Goal: Task Accomplishment & Management: Manage account settings

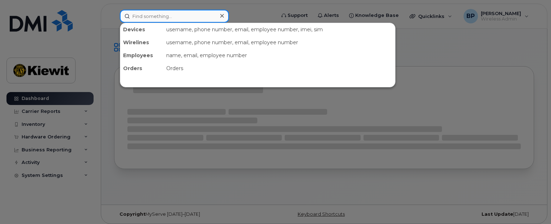
click at [196, 19] on input at bounding box center [174, 16] width 109 height 13
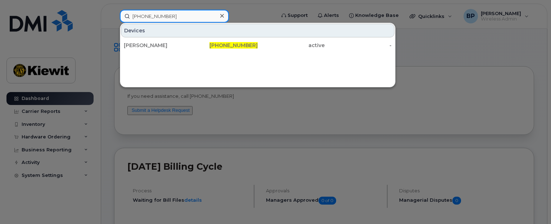
drag, startPoint x: 183, startPoint y: 16, endPoint x: 81, endPoint y: 10, distance: 101.8
click at [114, 10] on div "[PHONE_NUMBER] Devices [PERSON_NAME] [PHONE_NUMBER] active -" at bounding box center [195, 16] width 162 height 13
drag, startPoint x: 168, startPoint y: 14, endPoint x: 116, endPoint y: 14, distance: 52.6
click at [116, 14] on div "[PHONE_NUMBER] Devices [PERSON_NAME] [PHONE_NUMBER] active -" at bounding box center [195, 16] width 162 height 13
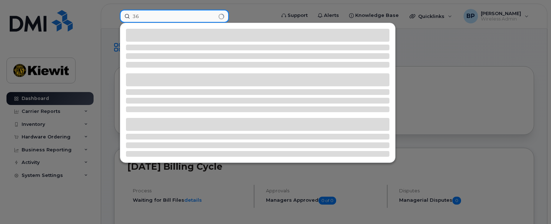
type input "3"
type input "[PHONE_NUMBER]"
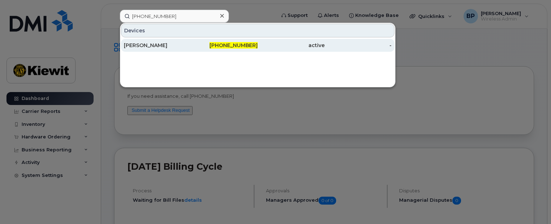
click at [147, 46] on div "JOSE TREVINO" at bounding box center [157, 45] width 67 height 7
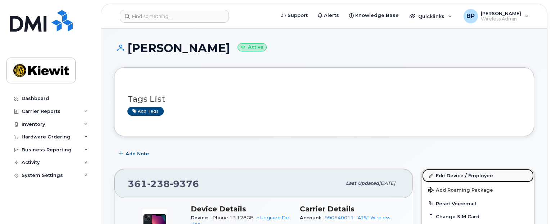
click at [449, 178] on link "Edit Device / Employee" at bounding box center [479, 175] width 112 height 13
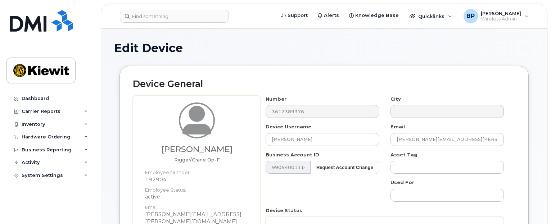
scroll to position [36, 0]
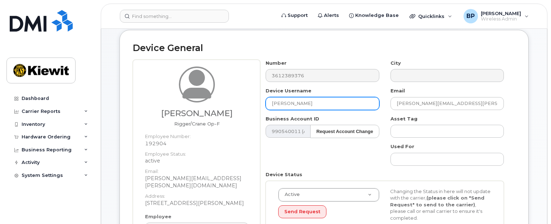
drag, startPoint x: 317, startPoint y: 104, endPoint x: 219, endPoint y: 99, distance: 97.4
click at [219, 99] on div "Martin Gonzales Jr Rigger/Crane Op-F Employee Number: 192904 Employee Status: a…" at bounding box center [324, 172] width 383 height 225
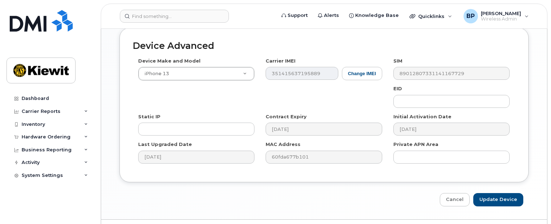
scroll to position [536, 0]
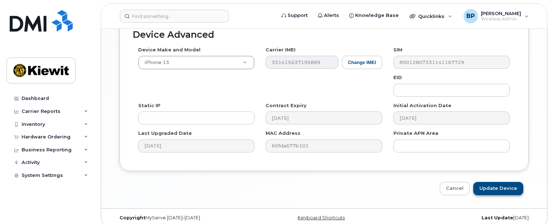
type input "MARTIN GONZALES JR"
click at [493, 183] on input "Update Device" at bounding box center [499, 188] width 50 height 13
type input "Saving..."
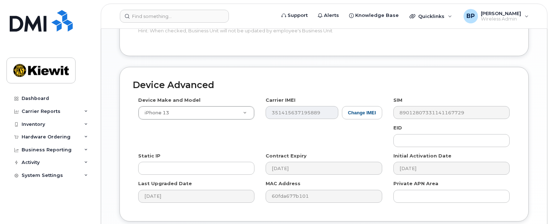
scroll to position [414, 0]
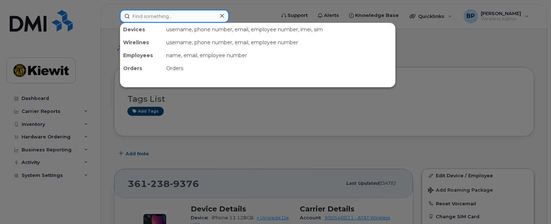
click at [195, 12] on input at bounding box center [174, 16] width 109 height 13
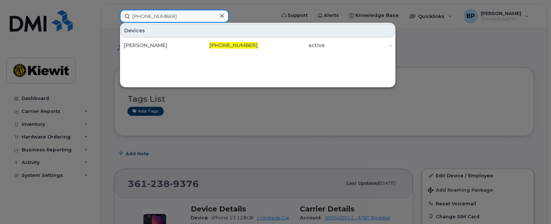
drag, startPoint x: 182, startPoint y: 18, endPoint x: 93, endPoint y: 2, distance: 90.7
click at [114, 10] on div "361-828-1584 Devices NATHAN NARANJO 361-828-1584 active -" at bounding box center [195, 16] width 162 height 13
drag, startPoint x: 168, startPoint y: 9, endPoint x: 137, endPoint y: 15, distance: 31.6
click at [137, 15] on div "361-238-9652 Devices JOSE GONZALES 361-238-9652 active -" at bounding box center [195, 16] width 162 height 13
drag, startPoint x: 177, startPoint y: 16, endPoint x: 97, endPoint y: 7, distance: 81.2
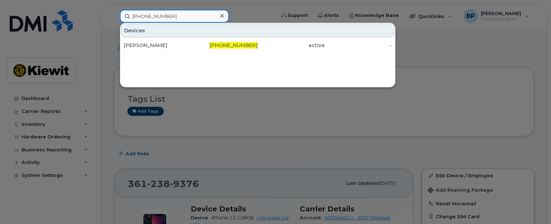
click at [114, 10] on div "361-238-9652 Devices JOSE GONZALES 361-238-9652 active -" at bounding box center [195, 16] width 162 height 13
drag, startPoint x: 175, startPoint y: 17, endPoint x: 103, endPoint y: 7, distance: 72.6
click at [114, 10] on div "361-238-3842 Devices VINCE ALVARADO 361-238-3842 active -" at bounding box center [195, 16] width 162 height 13
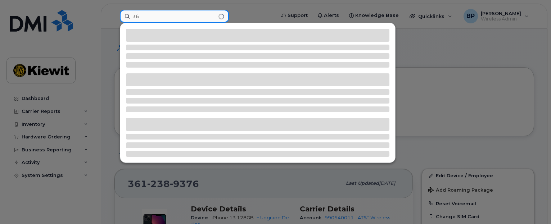
type input "3"
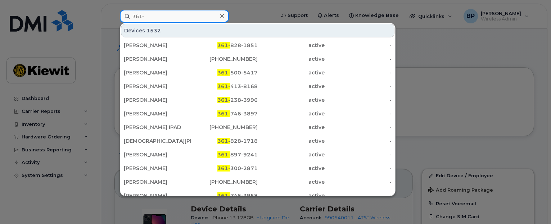
click at [151, 14] on input "361-" at bounding box center [174, 16] width 109 height 13
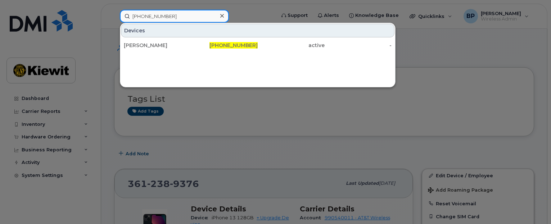
drag, startPoint x: 170, startPoint y: 17, endPoint x: 94, endPoint y: 12, distance: 75.8
click at [114, 12] on div "361-238-3843 Devices TONY FELAN 361-238-3843 active -" at bounding box center [195, 16] width 162 height 13
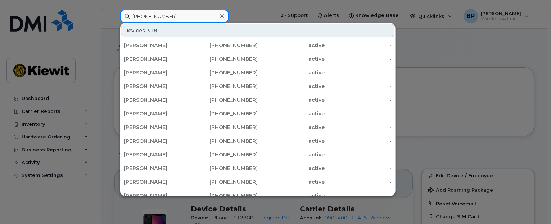
type input "361-385-0307"
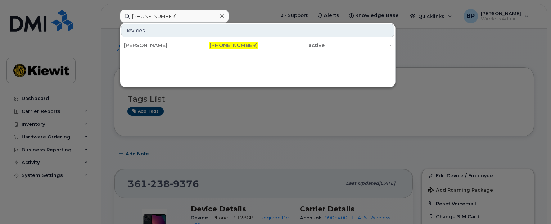
drag, startPoint x: 154, startPoint y: 42, endPoint x: 178, endPoint y: 60, distance: 29.8
click at [154, 42] on div "RUFUGIO CASTRO" at bounding box center [157, 45] width 67 height 7
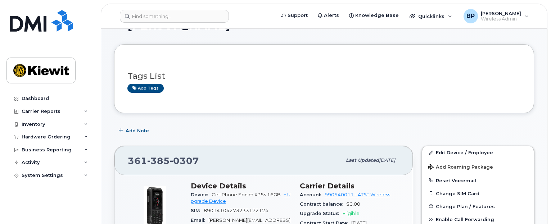
scroll to position [36, 0]
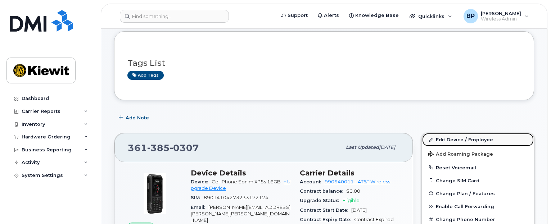
click at [445, 139] on link "Edit Device / Employee" at bounding box center [479, 139] width 112 height 13
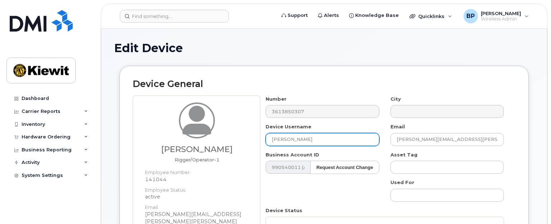
click at [295, 139] on input "[PERSON_NAME]" at bounding box center [322, 139] width 113 height 13
drag, startPoint x: 316, startPoint y: 137, endPoint x: 230, endPoint y: 144, distance: 86.4
click at [231, 144] on div "Refugio Castro Rigger/Operator-1 Employee Number: 141044 Employee Status: activ…" at bounding box center [324, 212] width 383 height 232
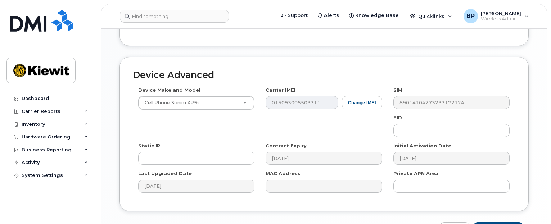
scroll to position [536, 0]
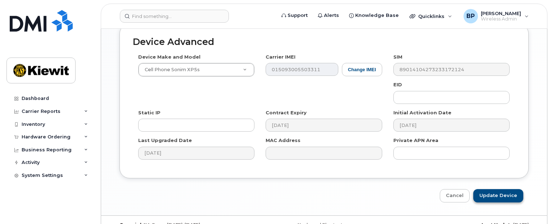
type input "REFUGIO CASTRO"
click at [490, 189] on input "Update Device" at bounding box center [499, 195] width 50 height 13
type input "Saving..."
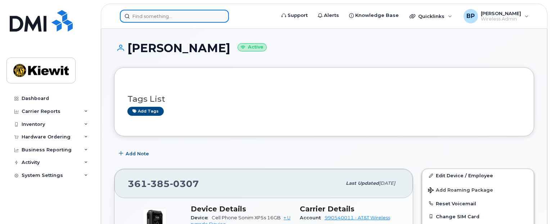
click at [172, 14] on input at bounding box center [174, 16] width 109 height 13
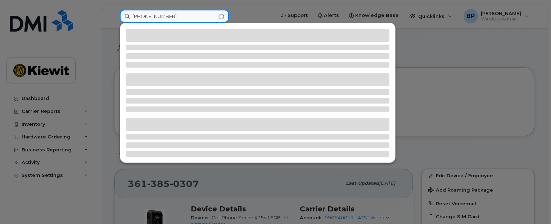
type input "361-222-7339"
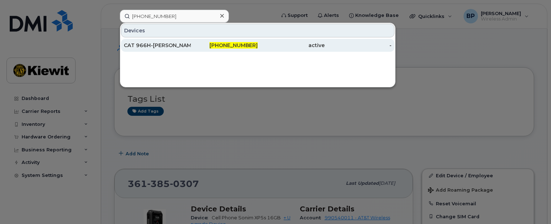
click at [157, 44] on div "CAT 966H-RAYMOND" at bounding box center [157, 45] width 67 height 7
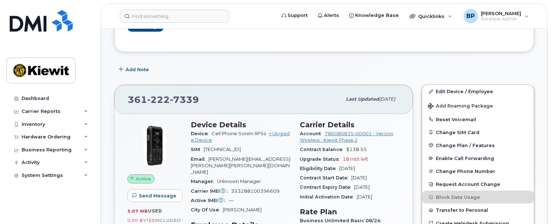
scroll to position [108, 0]
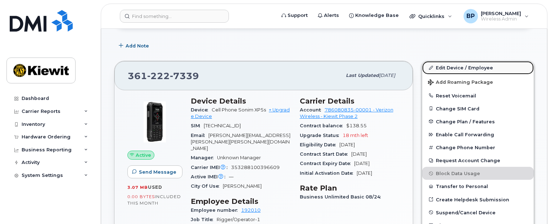
click at [443, 69] on link "Edit Device / Employee" at bounding box center [479, 67] width 112 height 13
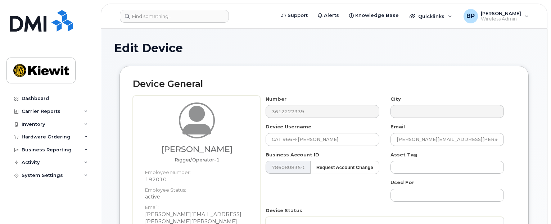
scroll to position [36, 0]
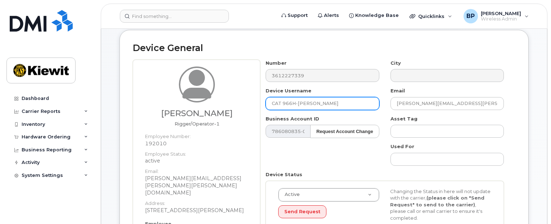
drag, startPoint x: 336, startPoint y: 106, endPoint x: 222, endPoint y: 102, distance: 114.6
click at [222, 102] on div "Juan Gamez Rigger/Operator-1 Employee Number: 192010 Employee Status: active Em…" at bounding box center [324, 176] width 383 height 232
type input "T"
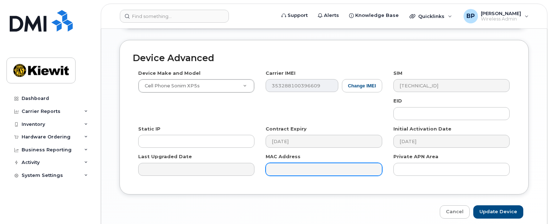
scroll to position [536, 0]
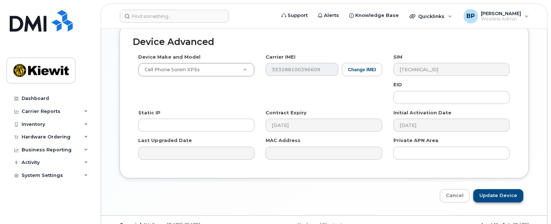
type input "TAYLORFORKLIFT-BIGRED, JUAN GAMEZ"
click at [497, 189] on input "Update Device" at bounding box center [499, 195] width 50 height 13
type input "Saving..."
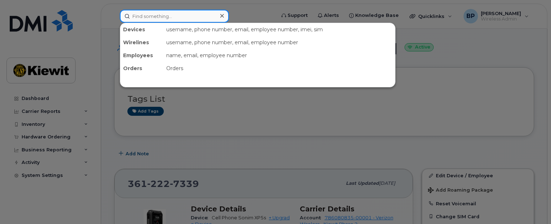
click at [180, 10] on input at bounding box center [174, 16] width 109 height 13
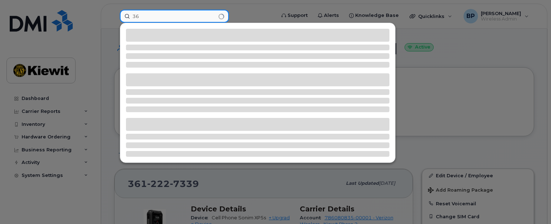
type input "3"
type input "361-238-3184"
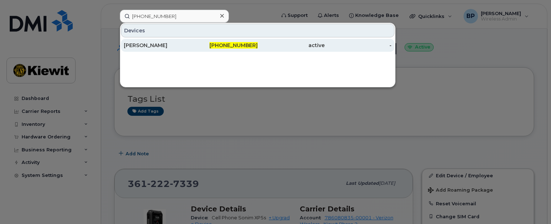
click at [159, 47] on div "JUANITO GARCIA" at bounding box center [157, 45] width 67 height 7
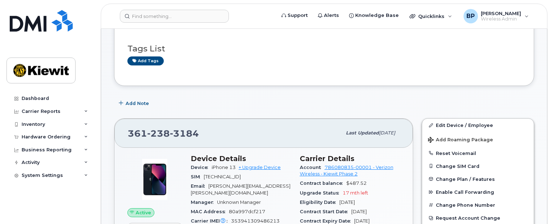
scroll to position [72, 0]
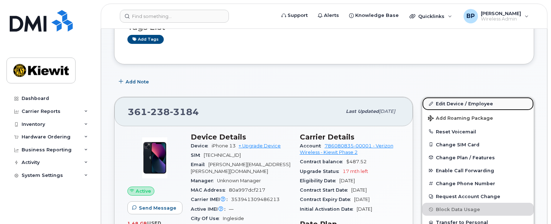
click at [450, 103] on link "Edit Device / Employee" at bounding box center [479, 103] width 112 height 13
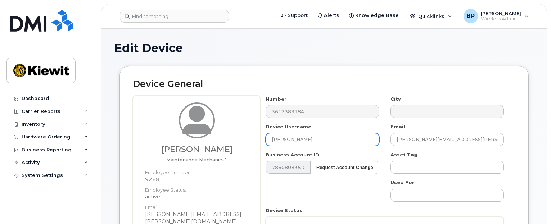
click at [323, 141] on input "JUANITO GARCIA" at bounding box center [322, 139] width 113 height 13
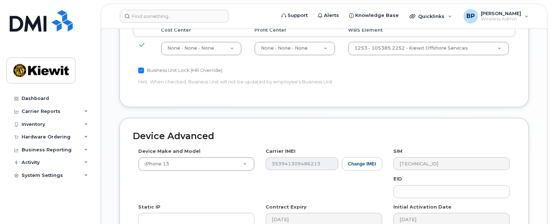
scroll to position [536, 0]
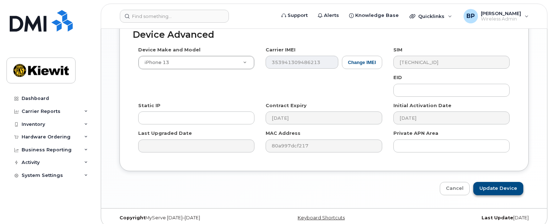
type input "JUANITO GARCIA JR"
click at [493, 182] on input "Update Device" at bounding box center [499, 188] width 50 height 13
type input "Saving..."
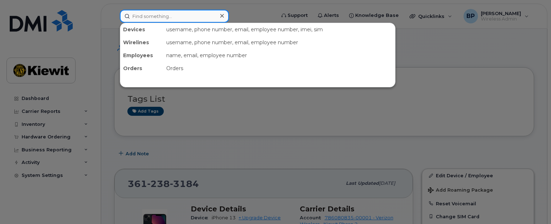
drag, startPoint x: 179, startPoint y: 17, endPoint x: 62, endPoint y: 17, distance: 116.7
click at [114, 17] on div "Devices username, phone number, email, employee number, imei, sim Wirelines use…" at bounding box center [195, 16] width 162 height 13
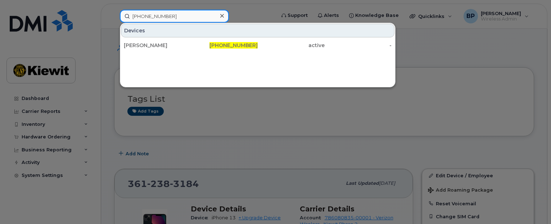
drag, startPoint x: 177, startPoint y: 19, endPoint x: 96, endPoint y: 7, distance: 81.6
click at [114, 10] on div "[PHONE_NUMBER] Devices [PERSON_NAME] [PHONE_NUMBER] active -" at bounding box center [195, 16] width 162 height 13
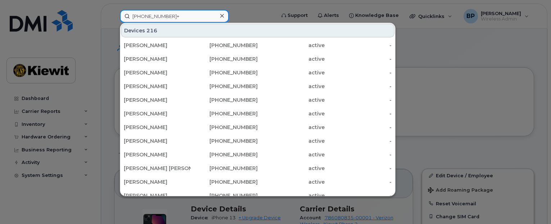
type input "[PHONE_NUMBER]+"
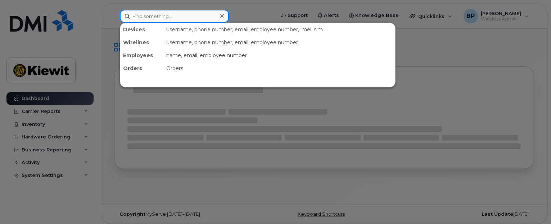
click at [170, 16] on input at bounding box center [174, 16] width 109 height 13
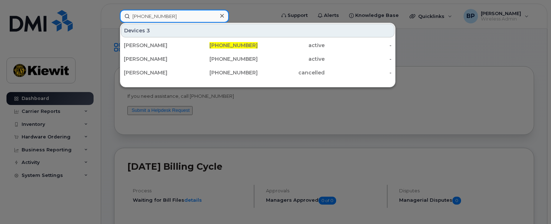
type input "361-238-3797"
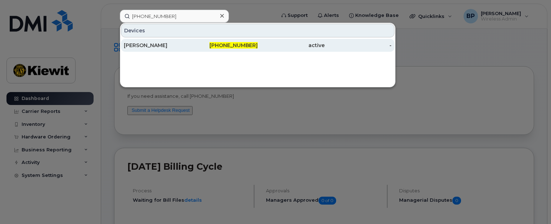
click at [157, 46] on div "[PERSON_NAME]" at bounding box center [157, 45] width 67 height 7
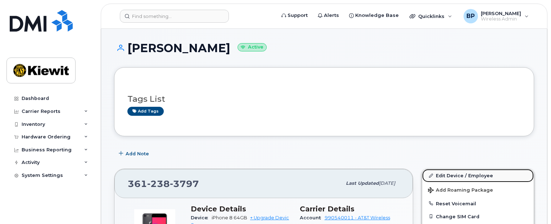
click at [449, 175] on link "Edit Device / Employee" at bounding box center [479, 175] width 112 height 13
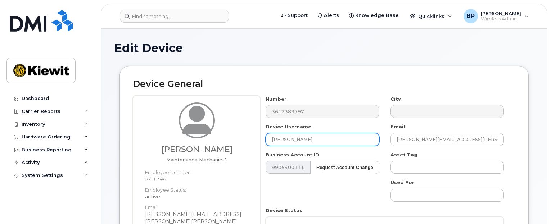
drag, startPoint x: 321, startPoint y: 140, endPoint x: 223, endPoint y: 138, distance: 98.4
click at [223, 138] on div "Frances Marghella Maintenance Mechanic-1 Employee Number: 243296 Employee Statu…" at bounding box center [324, 212] width 383 height 232
type input "F"
type input "r"
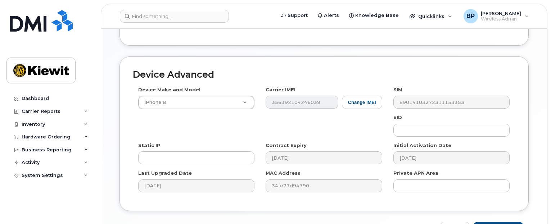
scroll to position [536, 0]
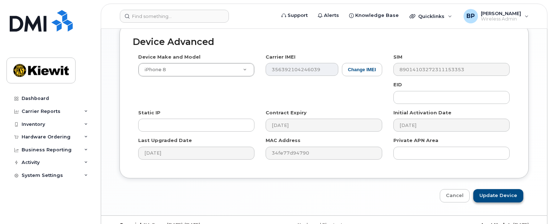
type input "Frances Marghella"
click at [495, 189] on input "Update Device" at bounding box center [499, 195] width 50 height 13
type input "Saving..."
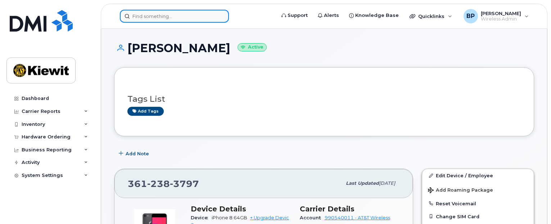
click at [174, 12] on input at bounding box center [174, 16] width 109 height 13
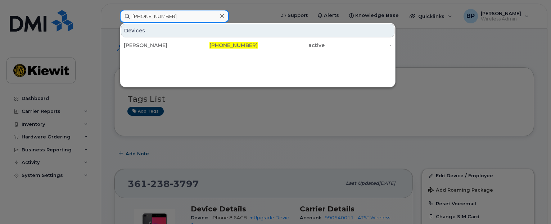
drag, startPoint x: 171, startPoint y: 18, endPoint x: 75, endPoint y: 5, distance: 96.4
click at [114, 10] on div "361-385-0373 Devices ROBERT HERNDON 361-385-0373 active -" at bounding box center [195, 16] width 162 height 13
drag, startPoint x: 177, startPoint y: 14, endPoint x: 99, endPoint y: 15, distance: 77.4
click at [114, 15] on div "361-413-8167 Devices JEFF TISCHER 361-413-8167 active -" at bounding box center [195, 16] width 162 height 13
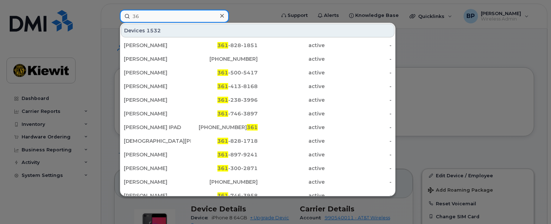
type input "3"
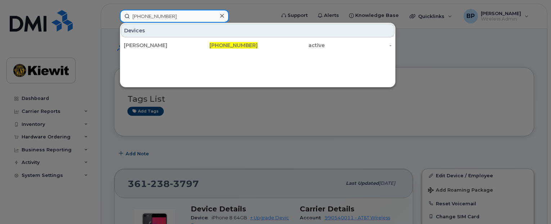
drag, startPoint x: 176, startPoint y: 14, endPoint x: 114, endPoint y: 14, distance: 62.7
click at [114, 14] on div "402-468-2271 Devices JIMMY LANE 402-468-2271 active -" at bounding box center [195, 16] width 162 height 13
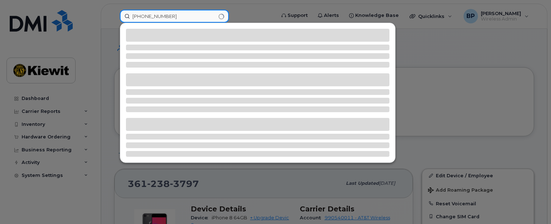
type input "361-385-0167"
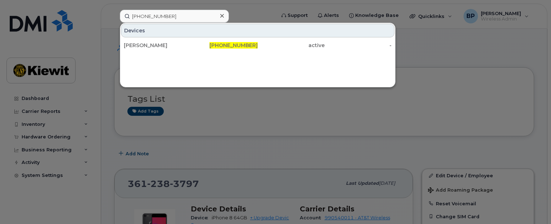
drag, startPoint x: 134, startPoint y: 44, endPoint x: 175, endPoint y: 66, distance: 46.6
click at [134, 44] on div "LEO DEAN" at bounding box center [157, 45] width 67 height 7
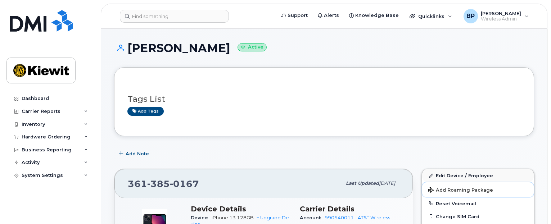
click at [449, 183] on button "Add Roaming Package" at bounding box center [479, 190] width 112 height 15
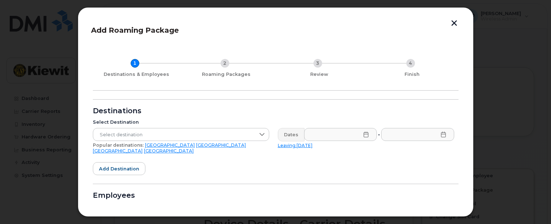
click at [455, 24] on button "button" at bounding box center [454, 24] width 11 height 8
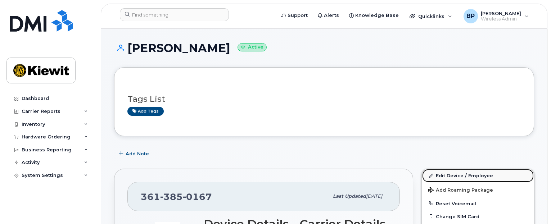
click at [451, 174] on link "Edit Device / Employee" at bounding box center [479, 175] width 112 height 13
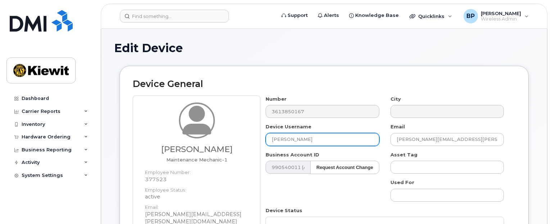
click at [309, 137] on input "[PERSON_NAME]" at bounding box center [322, 139] width 113 height 13
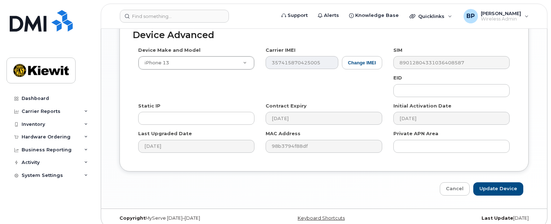
scroll to position [536, 0]
type input "[PERSON_NAME]"
click at [487, 182] on input "Update Device" at bounding box center [499, 188] width 50 height 13
type input "Saving..."
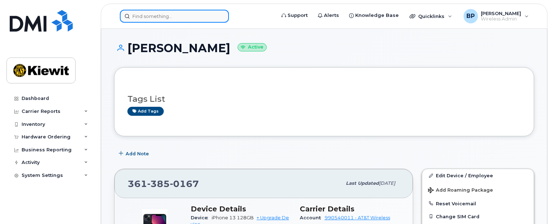
click at [192, 10] on input at bounding box center [174, 16] width 109 height 13
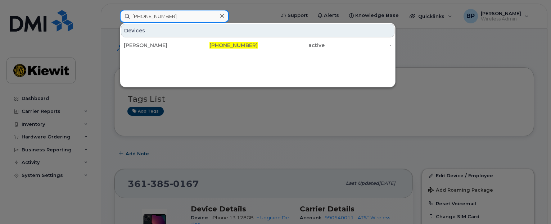
drag, startPoint x: 183, startPoint y: 18, endPoint x: 123, endPoint y: 9, distance: 60.1
click at [123, 10] on div "361-385-0550 Devices GABRIEL LOPEZ 361-385-0550 active -" at bounding box center [195, 16] width 162 height 13
type input "402-468-2271"
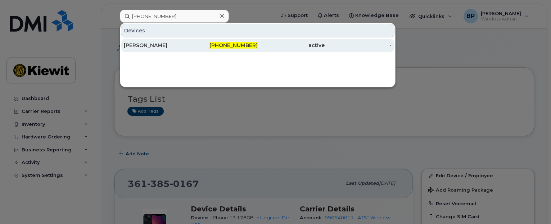
click at [153, 46] on div "JIMMY LANE" at bounding box center [157, 45] width 67 height 7
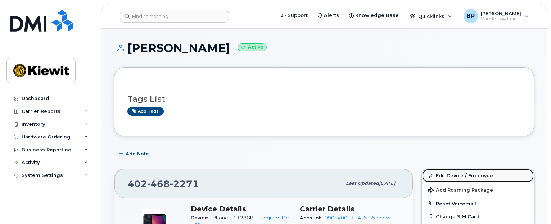
click at [450, 175] on link "Edit Device / Employee" at bounding box center [479, 175] width 112 height 13
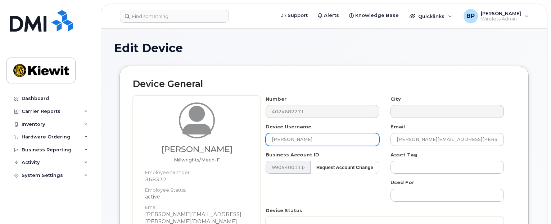
click at [305, 139] on input "[PERSON_NAME]" at bounding box center [322, 139] width 113 height 13
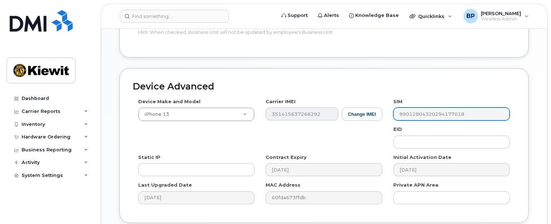
scroll to position [536, 0]
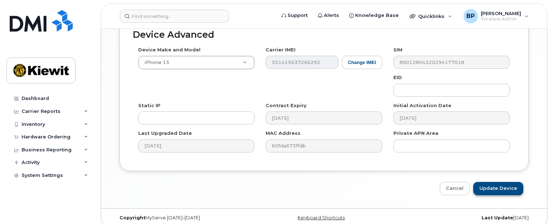
type input "[PERSON_NAME]"
click at [503, 182] on input "Update Device" at bounding box center [499, 188] width 50 height 13
type input "Saving..."
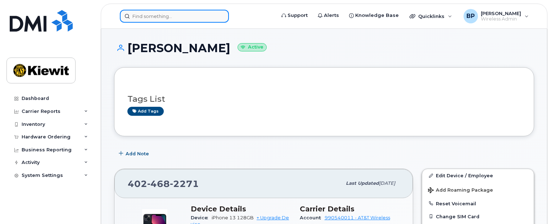
click at [185, 17] on input at bounding box center [174, 16] width 109 height 13
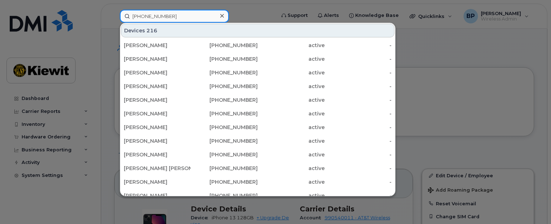
type input "[PHONE_NUMBER]"
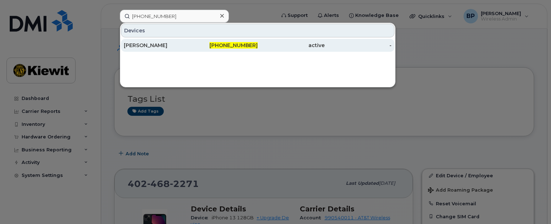
click at [158, 45] on div "[PERSON_NAME]" at bounding box center [157, 45] width 67 height 7
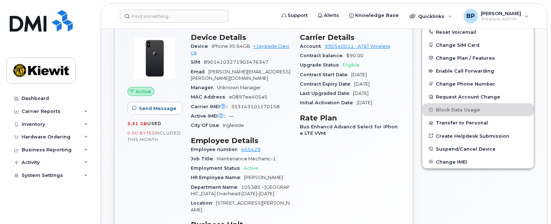
scroll to position [180, 0]
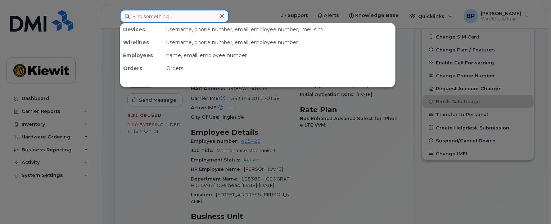
click at [169, 13] on input at bounding box center [174, 16] width 109 height 13
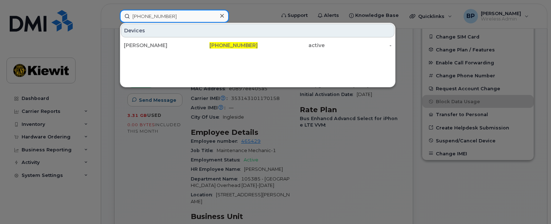
drag, startPoint x: 170, startPoint y: 16, endPoint x: 105, endPoint y: 13, distance: 65.3
click at [114, 13] on div "[PHONE_NUMBER] Devices [PERSON_NAME] [PHONE_NUMBER] active -" at bounding box center [195, 16] width 162 height 13
drag, startPoint x: 173, startPoint y: 15, endPoint x: 107, endPoint y: 9, distance: 66.2
click at [114, 10] on div "[PHONE_NUMBER] Devices [PERSON_NAME] [PHONE_NUMBER] active -" at bounding box center [195, 16] width 162 height 13
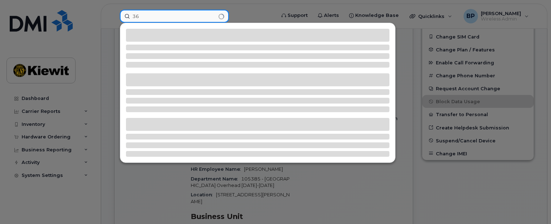
type input "3"
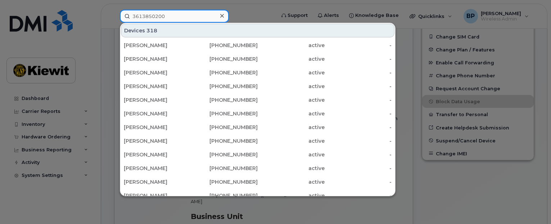
type input "3613850200"
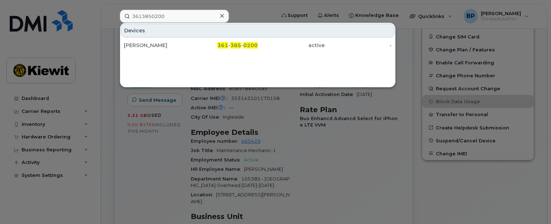
drag, startPoint x: 161, startPoint y: 44, endPoint x: 208, endPoint y: 76, distance: 57.5
click at [161, 44] on div "[PERSON_NAME]" at bounding box center [157, 45] width 67 height 7
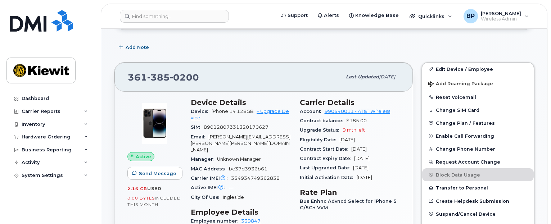
scroll to position [108, 0]
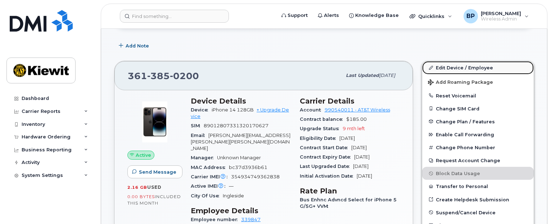
click at [457, 68] on link "Edit Device / Employee" at bounding box center [479, 67] width 112 height 13
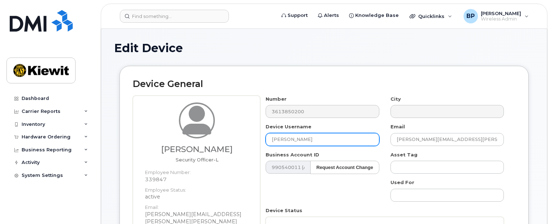
drag, startPoint x: 317, startPoint y: 140, endPoint x: 242, endPoint y: 135, distance: 75.1
click at [242, 135] on div "Justin Ybarra Security Officer-L Employee Number: 339847 Employee Status: activ…" at bounding box center [324, 212] width 383 height 232
type input "j"
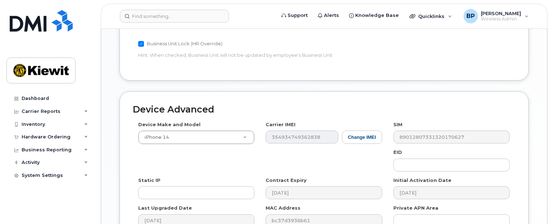
scroll to position [536, 0]
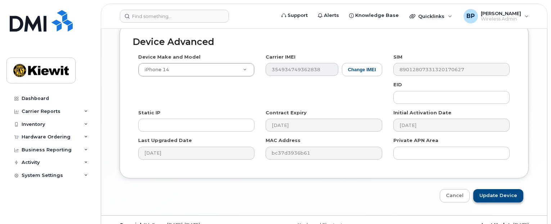
type input "JUSTIN YBARRA"
click at [508, 189] on input "Update Device" at bounding box center [499, 195] width 50 height 13
type input "Saving..."
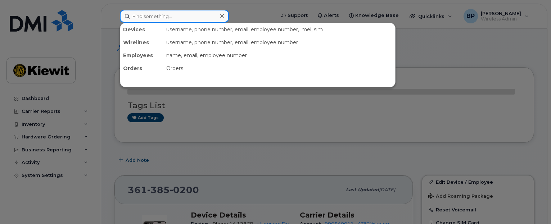
click at [191, 18] on input at bounding box center [174, 16] width 109 height 13
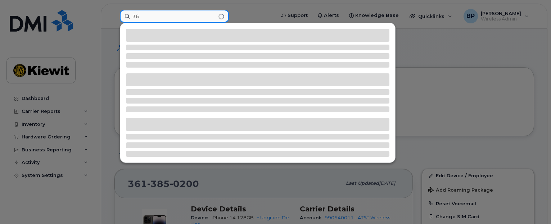
type input "3"
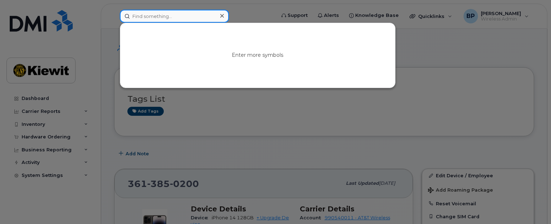
click at [184, 14] on input at bounding box center [174, 16] width 109 height 13
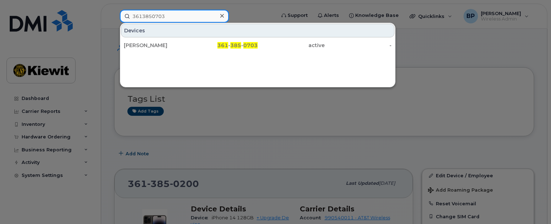
drag, startPoint x: 174, startPoint y: 14, endPoint x: 102, endPoint y: 4, distance: 72.4
click at [114, 10] on div "3613850703 [PERSON_NAME] 361 - 385 - 0703 active -" at bounding box center [195, 16] width 162 height 13
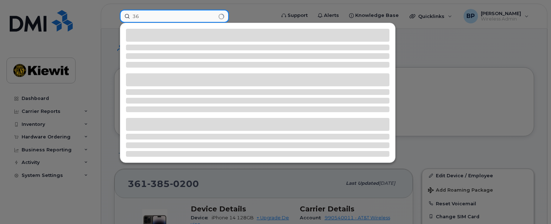
type input "3"
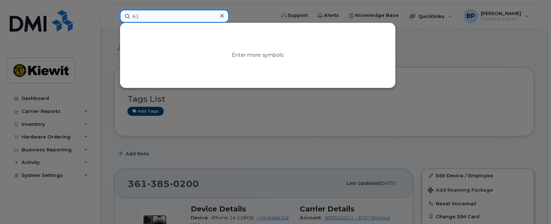
type input "6"
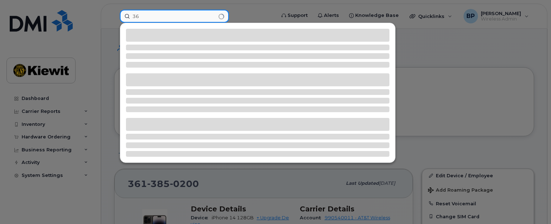
type input "3"
type input "3612220835"
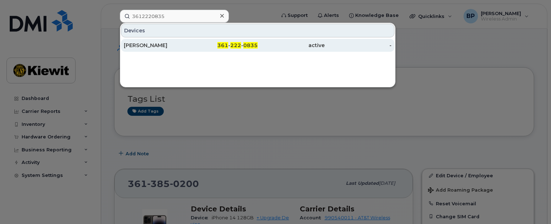
click at [147, 45] on div "[PERSON_NAME]" at bounding box center [157, 45] width 67 height 7
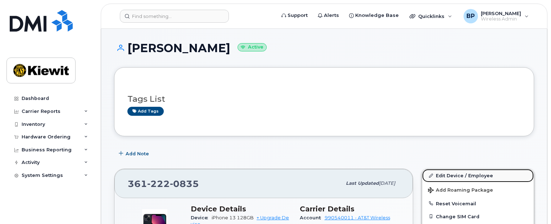
click at [450, 174] on link "Edit Device / Employee" at bounding box center [479, 175] width 112 height 13
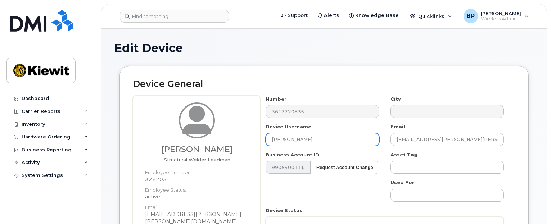
click at [316, 140] on input "[PERSON_NAME]" at bounding box center [322, 139] width 113 height 13
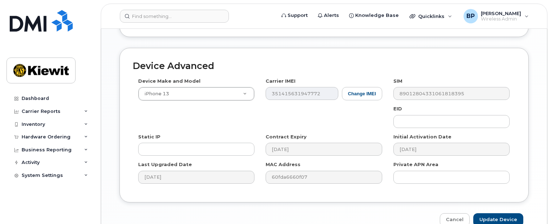
scroll to position [536, 0]
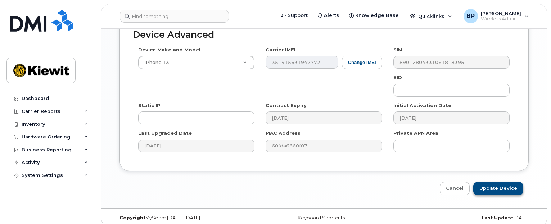
type input "[PERSON_NAME]"
click at [490, 182] on input "Update Device" at bounding box center [499, 188] width 50 height 13
type input "Saving..."
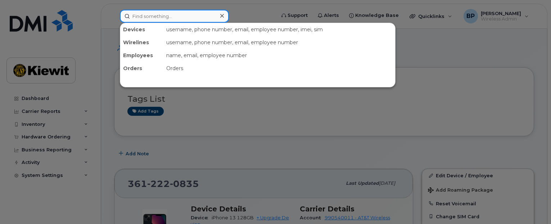
click at [169, 12] on input at bounding box center [174, 16] width 109 height 13
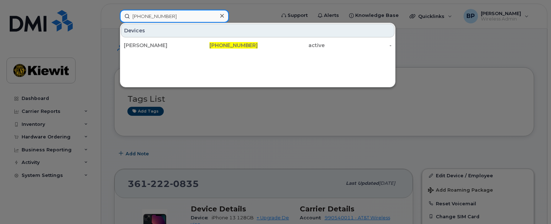
drag, startPoint x: 171, startPoint y: 14, endPoint x: 111, endPoint y: 14, distance: 59.8
click at [114, 14] on div "[PHONE_NUMBER] [PERSON_NAME] [PHONE_NUMBER] active -" at bounding box center [195, 16] width 162 height 13
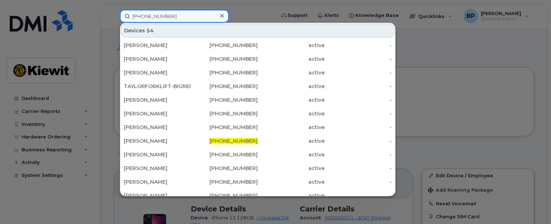
type input "[PHONE_NUMBER]"
